Goal: Information Seeking & Learning: Compare options

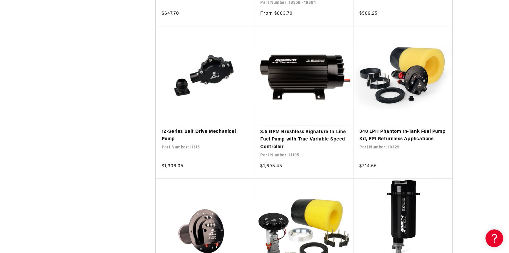
scroll to position [1117, 0]
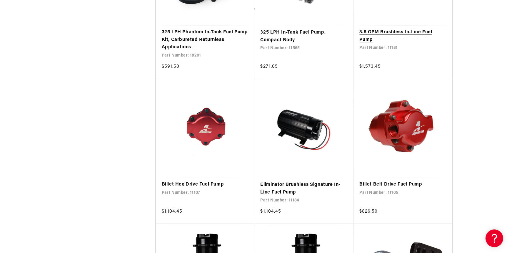
scroll to position [2205, 0]
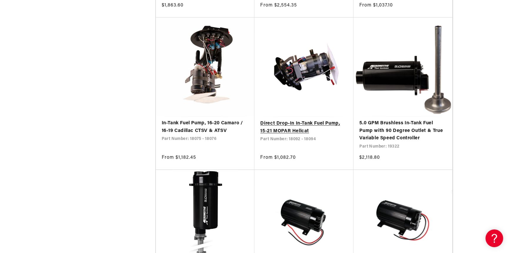
scroll to position [2882, 0]
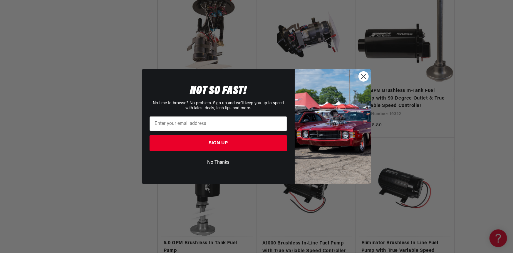
click at [365, 76] on circle "Close dialog" at bounding box center [364, 76] width 10 height 10
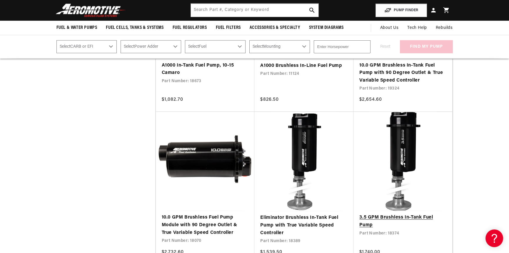
scroll to position [3176, 0]
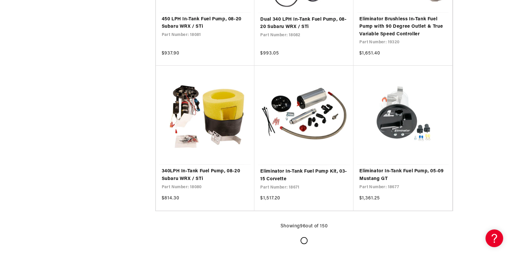
scroll to position [4764, 0]
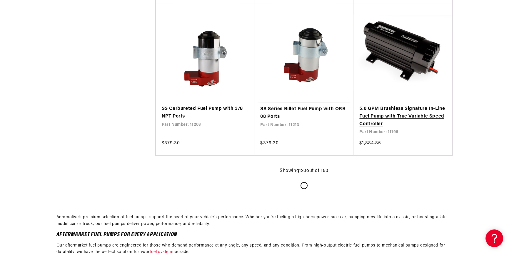
scroll to position [6028, 0]
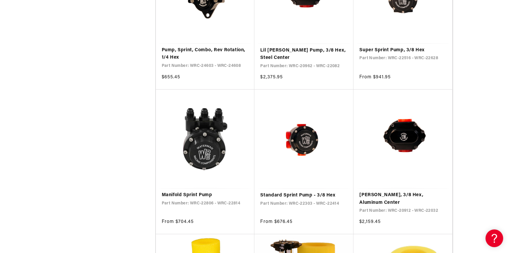
scroll to position [7145, 0]
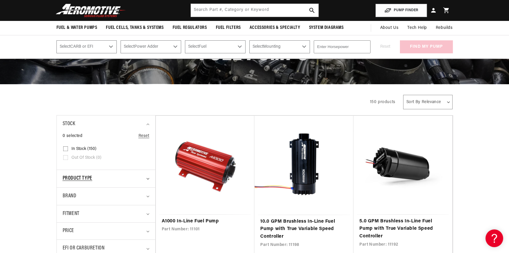
scroll to position [118, 0]
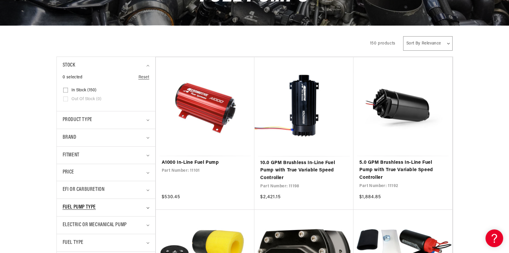
click at [147, 207] on icon "Fuel Pump Type (0 selected)" at bounding box center [147, 208] width 3 height 2
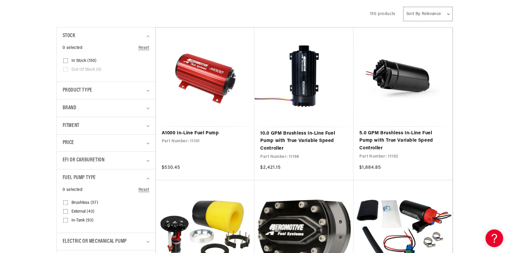
scroll to position [176, 0]
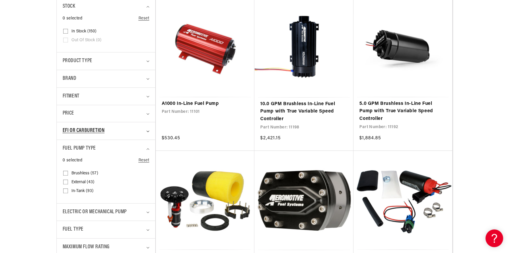
click at [92, 128] on span "EFI or Carburetion" at bounding box center [84, 130] width 42 height 9
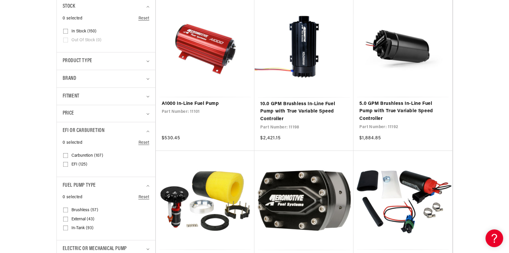
click at [65, 156] on input "Carburetion (107) Carburetion (107 products)" at bounding box center [65, 156] width 5 height 5
checkbox input "true"
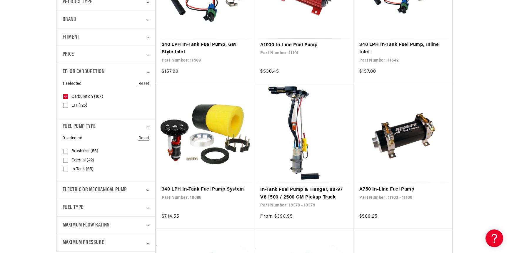
scroll to position [265, 0]
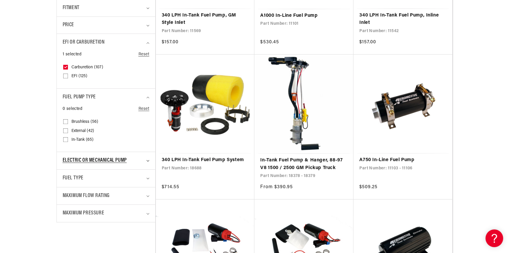
click at [144, 161] on summary "Electric or Mechanical Pump" at bounding box center [106, 160] width 87 height 17
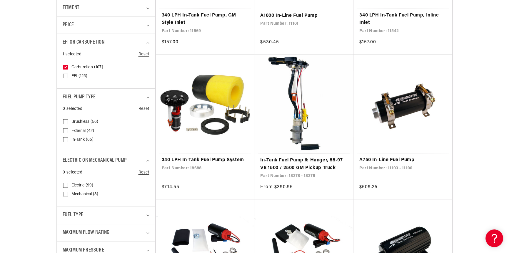
click at [65, 184] on input "Electric (99) Electric (99 products)" at bounding box center [65, 186] width 5 height 5
checkbox input "true"
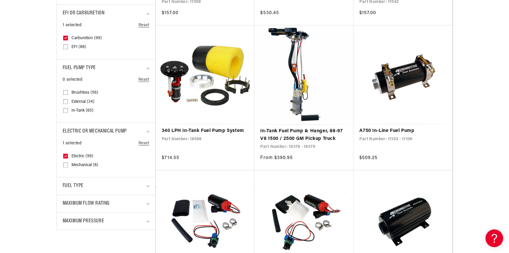
scroll to position [353, 0]
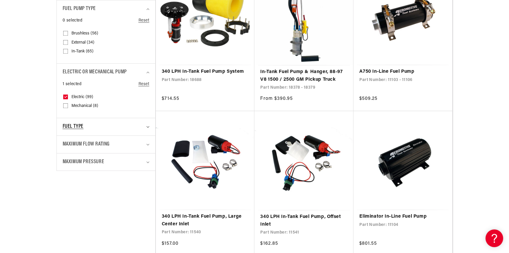
click at [108, 129] on div "Fuel Type" at bounding box center [104, 126] width 82 height 9
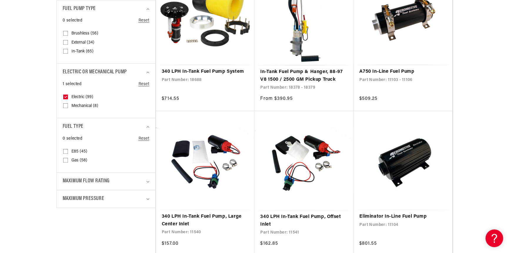
click at [66, 160] on input "Gas (58) Gas (58 products)" at bounding box center [65, 161] width 5 height 5
checkbox input "true"
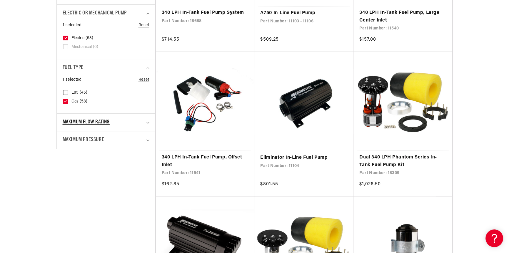
click at [123, 121] on div "Maximum Flow Rating" at bounding box center [104, 122] width 82 height 9
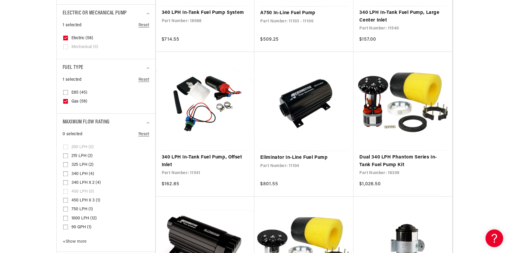
click at [66, 200] on input "450 LPH x 3 (1) 450 LPH x 3 (1 product)" at bounding box center [65, 201] width 5 height 5
checkbox input "true"
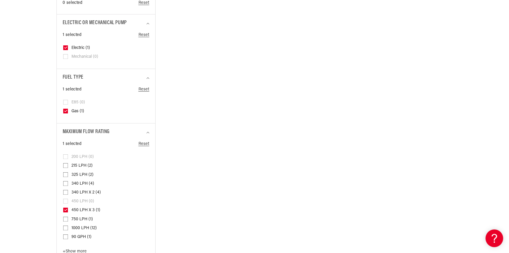
click at [67, 208] on ul "200 LPH (0) 200 LPH (0 products) 215 LPH (2) 215 LPH (2 products) 325 LPH (2) 3…" at bounding box center [104, 196] width 82 height 89
click at [65, 219] on input "750 LPH (1) 750 LPH (1 product)" at bounding box center [65, 220] width 5 height 5
checkbox input "true"
click at [66, 226] on input "1000 LPH (12) 1000 LPH (12 products)" at bounding box center [65, 228] width 5 height 5
checkbox input "true"
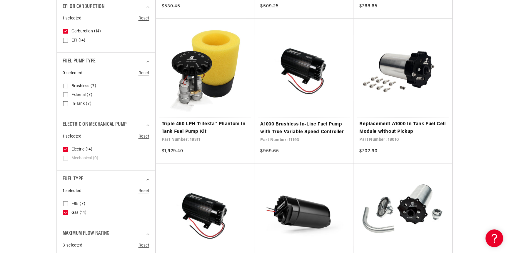
scroll to position [353, 0]
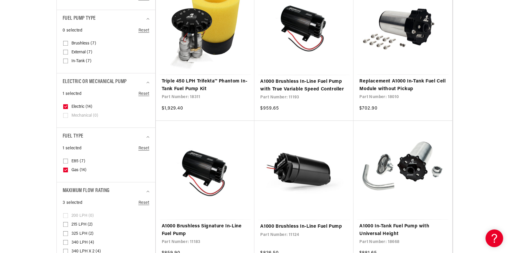
click at [66, 169] on icon at bounding box center [65, 169] width 2 height 1
click at [66, 169] on input "Gas (14) Gas (14 products)" at bounding box center [65, 170] width 5 height 5
checkbox input "false"
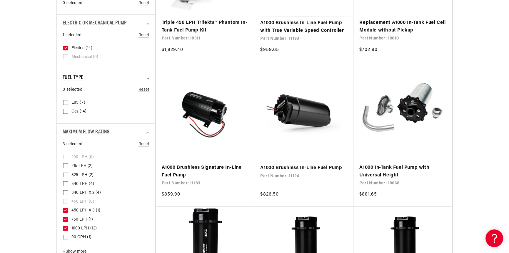
scroll to position [441, 0]
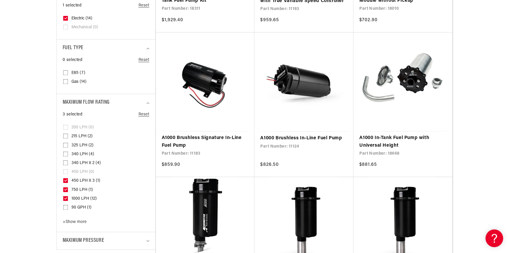
click at [66, 181] on icon at bounding box center [65, 180] width 3 height 2
click at [66, 181] on input "450 LPH x 3 (1) 450 LPH x 3 (1 product)" at bounding box center [65, 181] width 5 height 5
checkbox input "false"
click at [67, 188] on input "750 LPH (1) 750 LPH (1 product)" at bounding box center [65, 190] width 5 height 5
checkbox input "false"
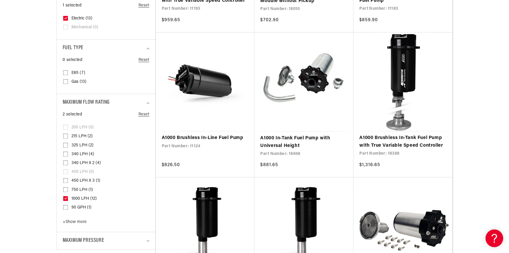
click at [67, 198] on input "1000 LPH (12) 1000 LPH (12 products)" at bounding box center [65, 199] width 5 height 5
checkbox input "false"
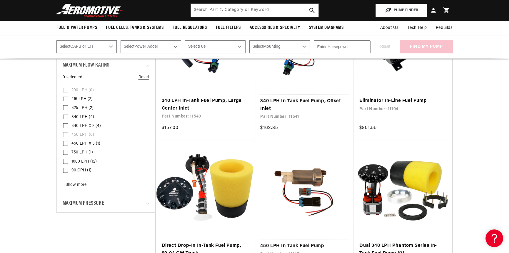
scroll to position [529, 0]
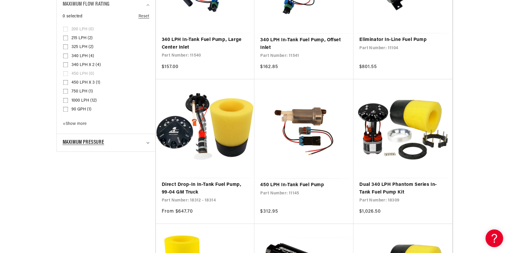
click at [91, 141] on span "Maximum Pressure" at bounding box center [84, 142] width 42 height 9
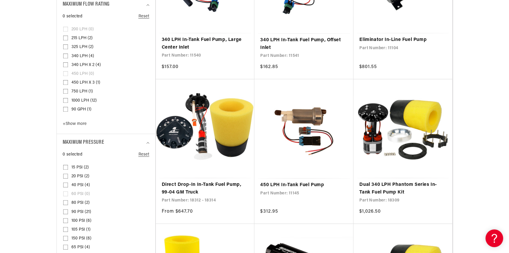
click at [63, 166] on div "0 selected Reset Maximum Pressure 15 PSI (2) 15 PSI (2 products) 20 PSI (2)" at bounding box center [106, 205] width 87 height 108
click at [64, 166] on input "15 PSI (2) 15 PSI (2 products)" at bounding box center [65, 168] width 5 height 5
checkbox input "true"
click at [66, 176] on input "20 PSI (2) 20 PSI (2 products)" at bounding box center [65, 177] width 5 height 5
checkbox input "true"
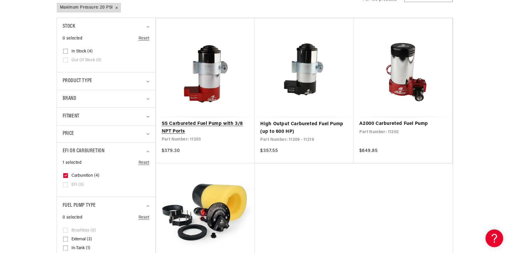
scroll to position [176, 0]
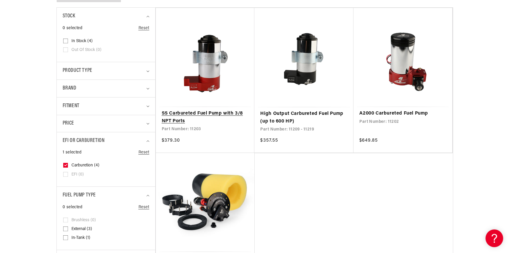
click at [194, 125] on link "SS Carbureted Fuel Pump with 3/8 NPT Ports" at bounding box center [205, 117] width 87 height 15
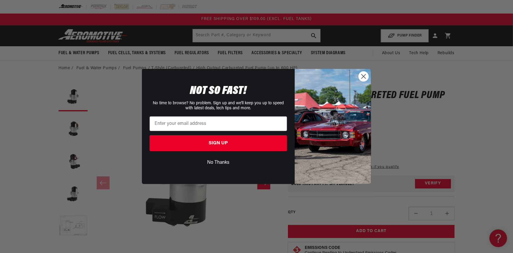
click at [364, 77] on circle "Close dialog" at bounding box center [364, 76] width 10 height 10
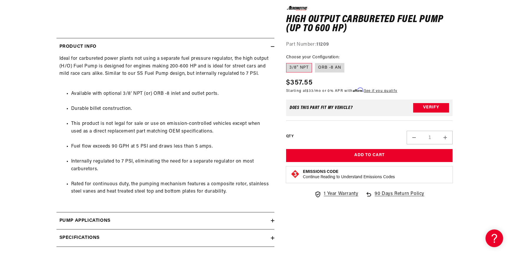
scroll to position [118, 0]
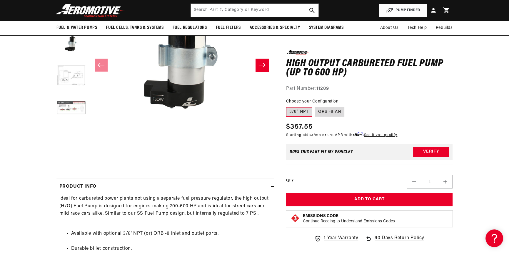
click at [71, 109] on button "Load image 6 in gallery view" at bounding box center [70, 108] width 29 height 29
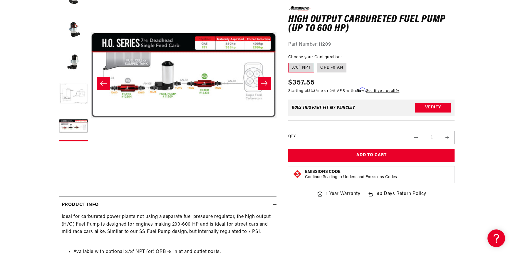
scroll to position [59, 0]
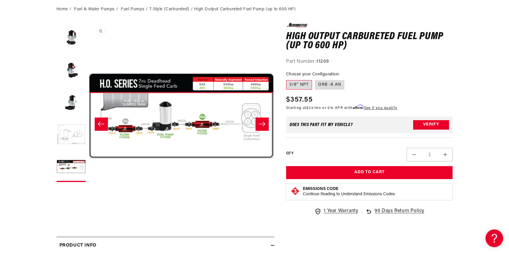
click at [89, 209] on button "Open media 6 in modal" at bounding box center [89, 209] width 0 height 0
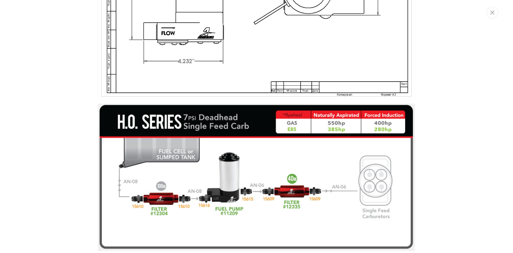
scroll to position [2056, 0]
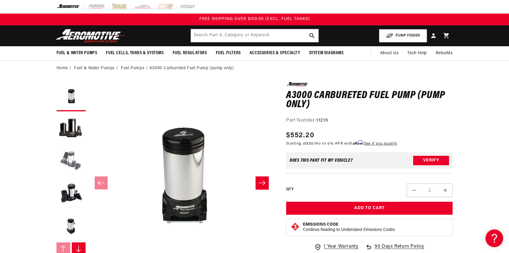
click at [71, 156] on button "Load image 3 in gallery view" at bounding box center [70, 160] width 29 height 29
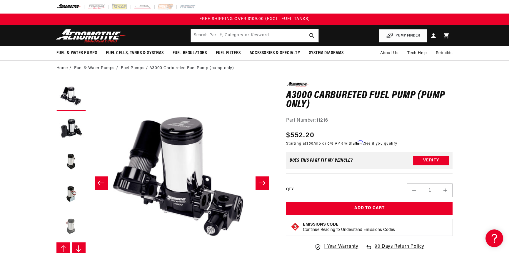
scroll to position [129, 0]
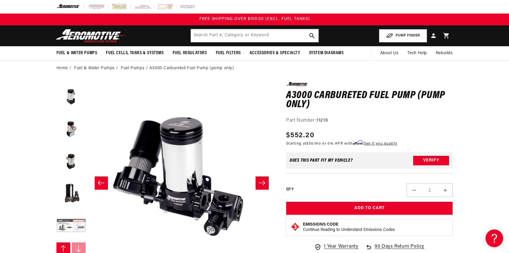
click at [78, 223] on button "Load image 9 in gallery view" at bounding box center [70, 225] width 29 height 29
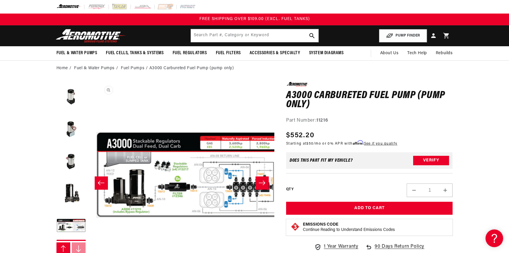
scroll to position [0, 1485]
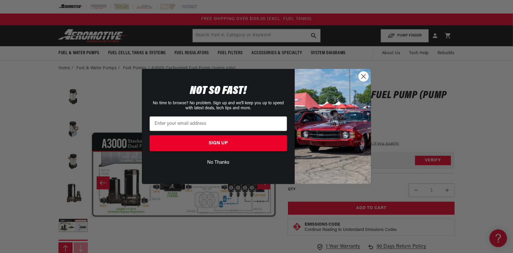
click at [362, 77] on circle "Close dialog" at bounding box center [364, 76] width 10 height 10
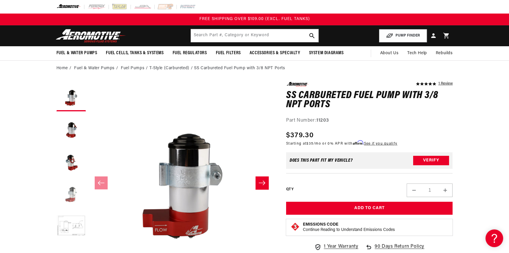
click at [70, 200] on button "Load image 4 in gallery view" at bounding box center [70, 193] width 29 height 29
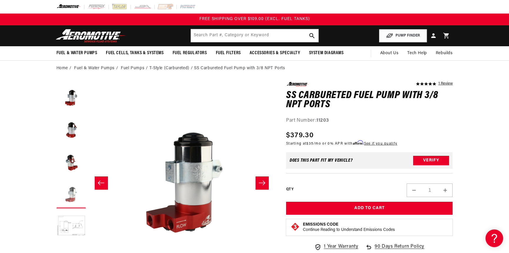
scroll to position [0, 557]
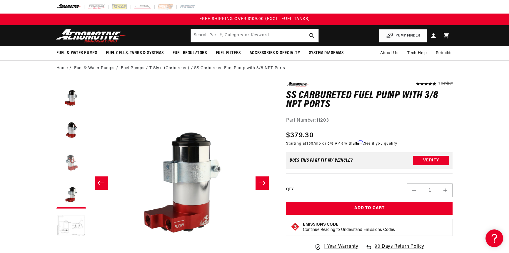
click at [71, 162] on button "Load image 3 in gallery view" at bounding box center [70, 160] width 29 height 29
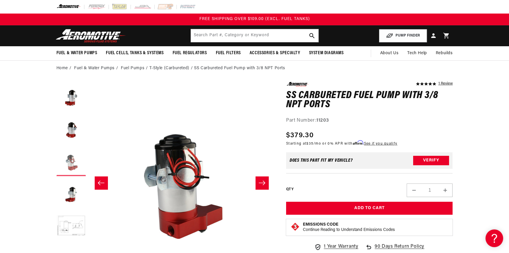
scroll to position [0, 371]
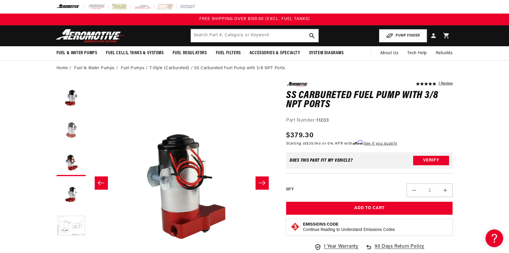
click at [69, 129] on button "Load image 2 in gallery view" at bounding box center [70, 128] width 29 height 29
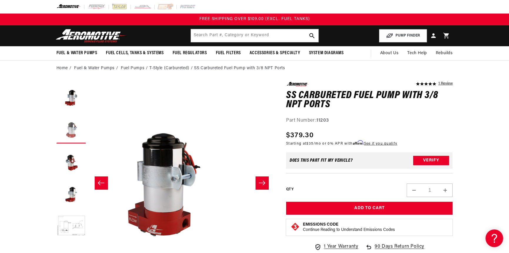
scroll to position [0, 186]
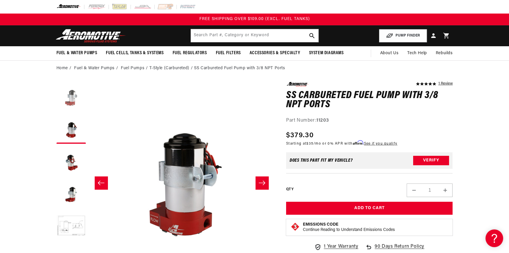
click at [73, 99] on button "Load image 1 in gallery view" at bounding box center [70, 96] width 29 height 29
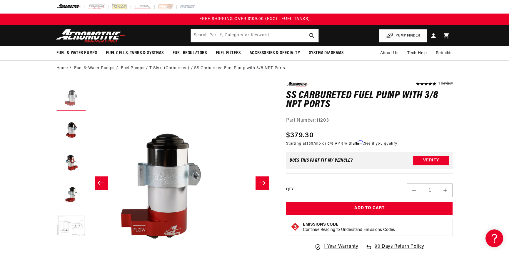
scroll to position [0, 0]
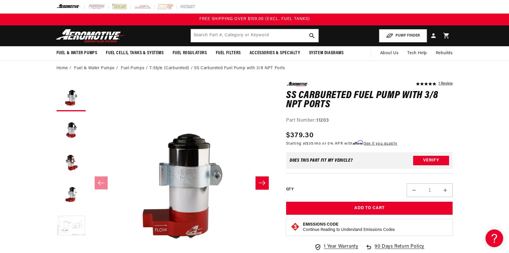
click at [76, 225] on button "Load image 5 in gallery view" at bounding box center [70, 225] width 29 height 29
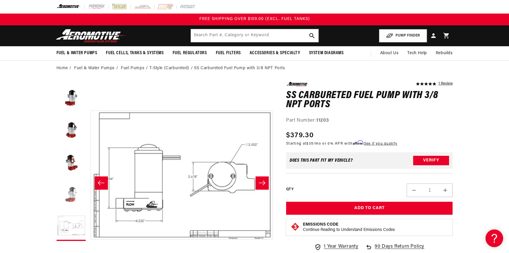
scroll to position [32, 0]
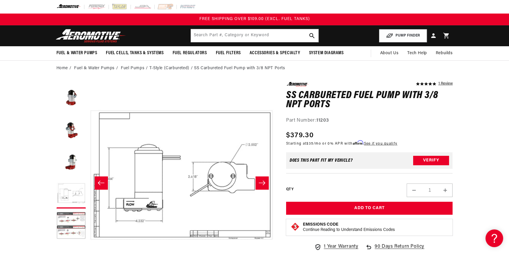
click at [79, 221] on button "Load image 6 in gallery view" at bounding box center [70, 225] width 29 height 29
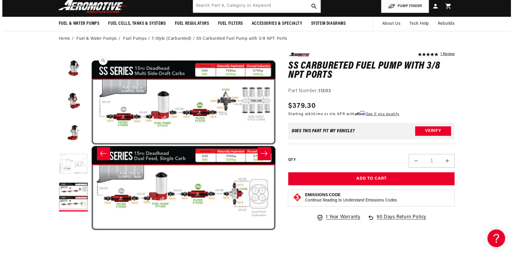
scroll to position [0, 928]
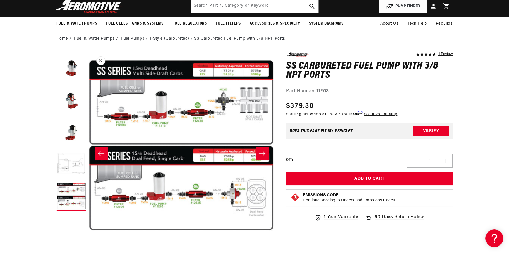
click at [89, 238] on button "Open media 6 in modal" at bounding box center [89, 238] width 0 height 0
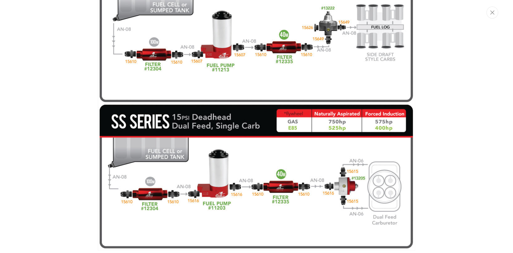
scroll to position [2202, 0]
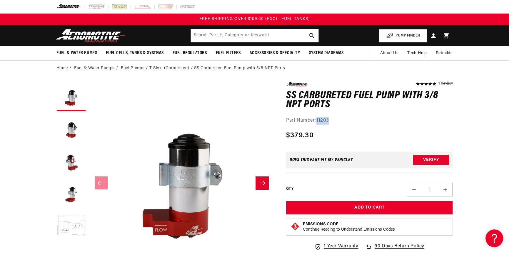
drag, startPoint x: 316, startPoint y: 119, endPoint x: 333, endPoint y: 119, distance: 17.1
click at [333, 119] on div "Part Number: 11203" at bounding box center [369, 121] width 167 height 8
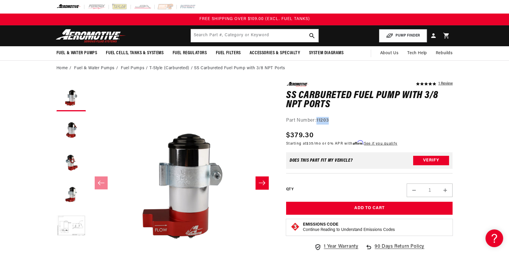
click at [335, 119] on div "Part Number: 11203" at bounding box center [369, 121] width 167 height 8
drag, startPoint x: 318, startPoint y: 119, endPoint x: 331, endPoint y: 119, distance: 12.9
click at [331, 119] on div "Part Number: 11203" at bounding box center [369, 121] width 167 height 8
copy strong "11203"
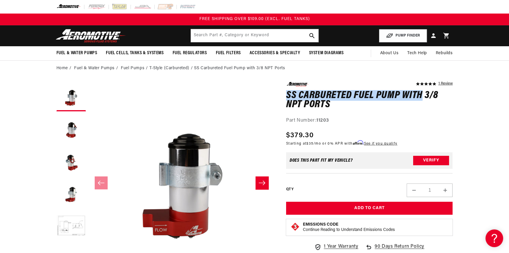
drag, startPoint x: 291, startPoint y: 94, endPoint x: 421, endPoint y: 96, distance: 130.3
click at [421, 96] on h1 "SS Carbureted Fuel Pump with 3/8 NPT Ports" at bounding box center [369, 100] width 167 height 19
copy h1 "SS Carbureted Fuel Pump with"
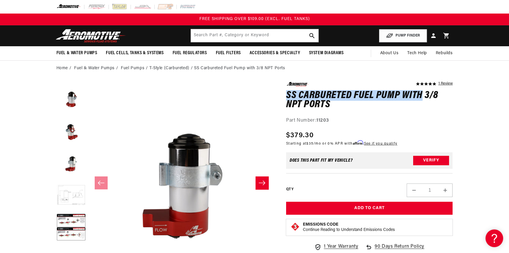
scroll to position [32, 0]
click at [76, 226] on button "Load image 6 in gallery view" at bounding box center [70, 225] width 29 height 29
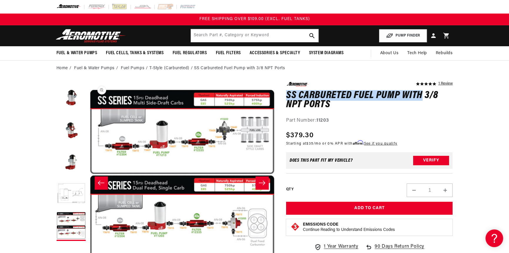
scroll to position [0, 928]
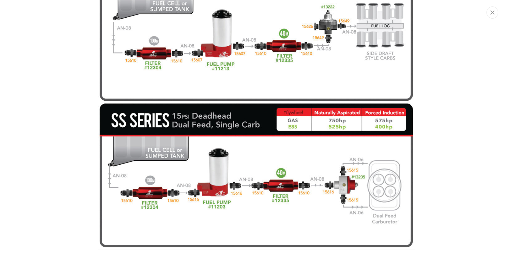
scroll to position [2202, 0]
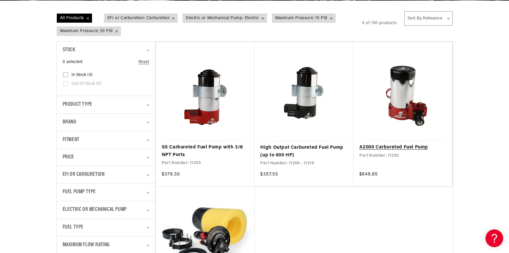
scroll to position [176, 0]
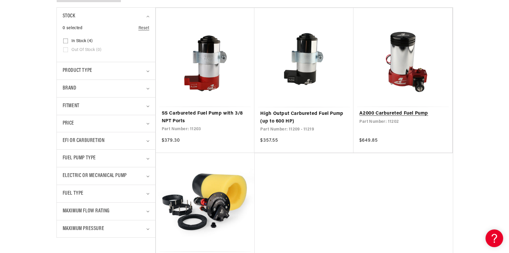
click at [410, 110] on link "A2000 Carbureted Fuel Pump" at bounding box center [402, 114] width 87 height 8
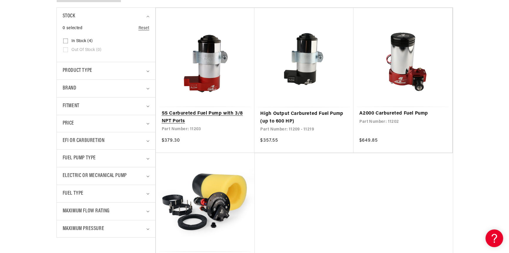
click at [203, 110] on link "SS Carbureted Fuel Pump with 3/8 NPT Ports" at bounding box center [205, 117] width 87 height 15
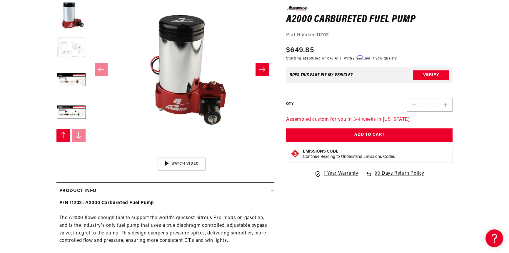
scroll to position [118, 0]
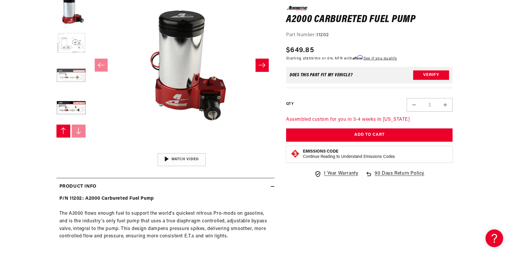
click at [75, 73] on button "Load image 7 in gallery view" at bounding box center [70, 75] width 29 height 29
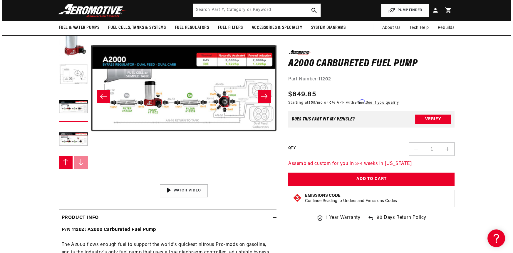
scroll to position [0, 0]
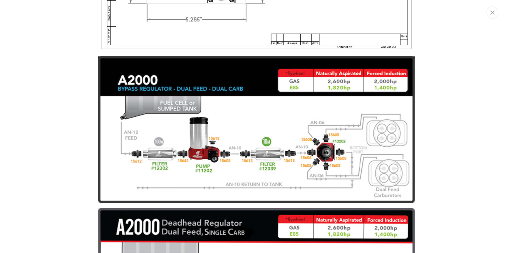
scroll to position [2161, 0]
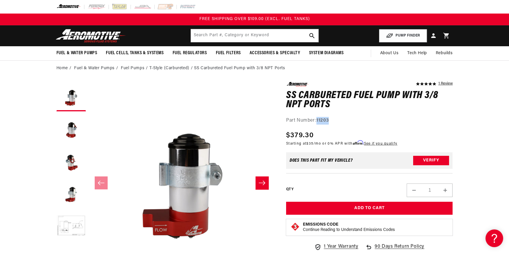
drag, startPoint x: 317, startPoint y: 120, endPoint x: 334, endPoint y: 120, distance: 16.8
click at [334, 120] on div "Part Number: 11203" at bounding box center [369, 121] width 167 height 8
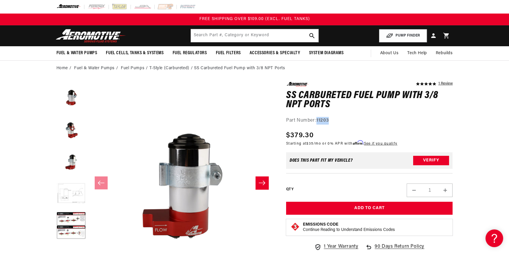
scroll to position [147, 0]
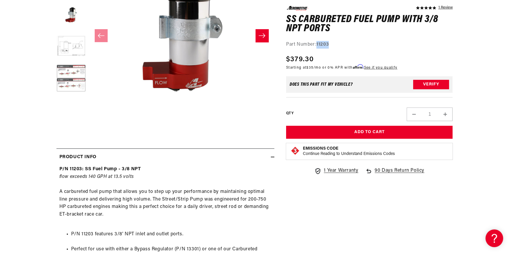
click at [67, 79] on button "Load image 6 in gallery view" at bounding box center [70, 78] width 29 height 29
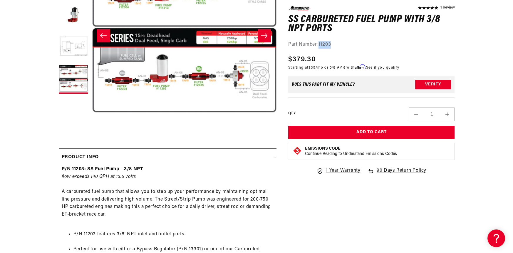
scroll to position [0, 928]
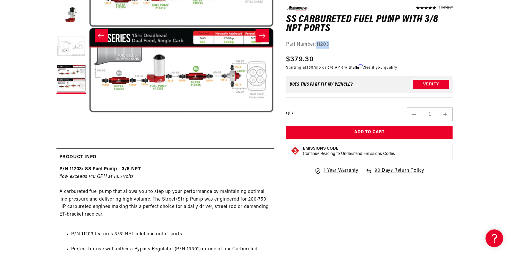
click at [89, 121] on button "Open media 6 in modal" at bounding box center [89, 121] width 0 height 0
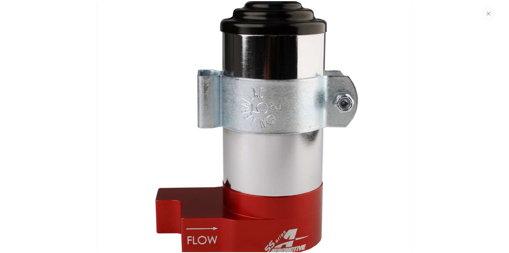
scroll to position [0, 0]
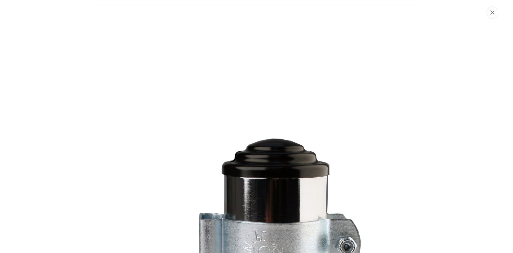
click at [494, 13] on icon "Close" at bounding box center [493, 12] width 4 height 4
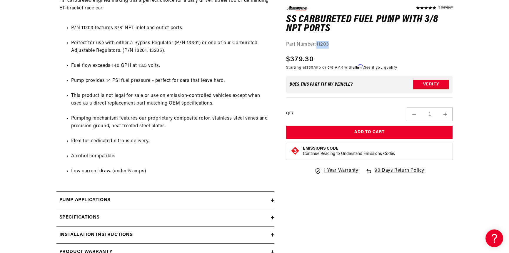
scroll to position [412, 0]
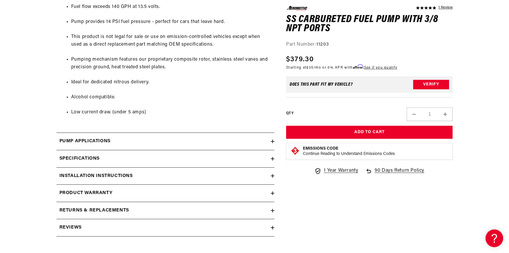
click at [95, 157] on h2 "Specifications" at bounding box center [79, 159] width 40 height 8
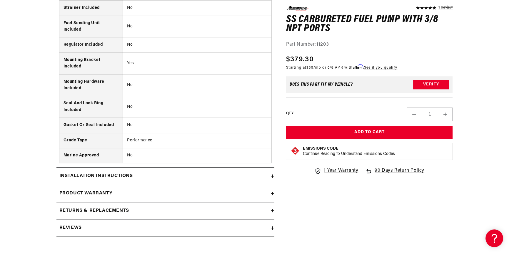
scroll to position [912, 0]
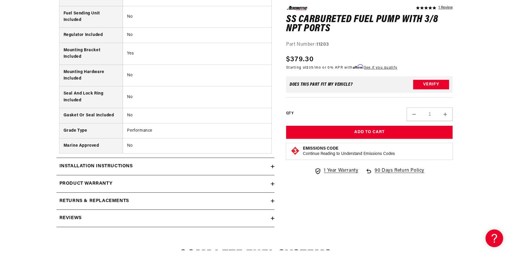
click at [138, 166] on div "Installation Instructions" at bounding box center [163, 166] width 214 height 8
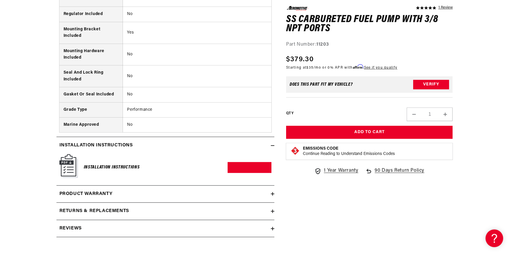
scroll to position [941, 0]
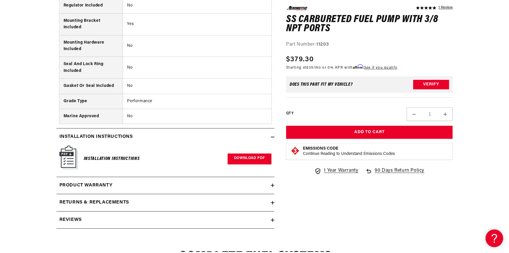
click at [239, 156] on link "Download PDF" at bounding box center [250, 158] width 44 height 11
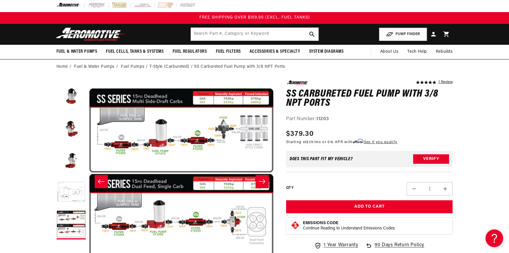
scroll to position [0, 0]
